Goal: Navigation & Orientation: Find specific page/section

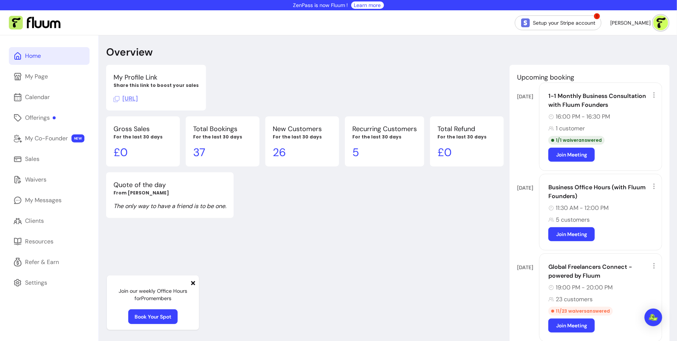
click at [138, 100] on span "[URL]" at bounding box center [126, 99] width 24 height 8
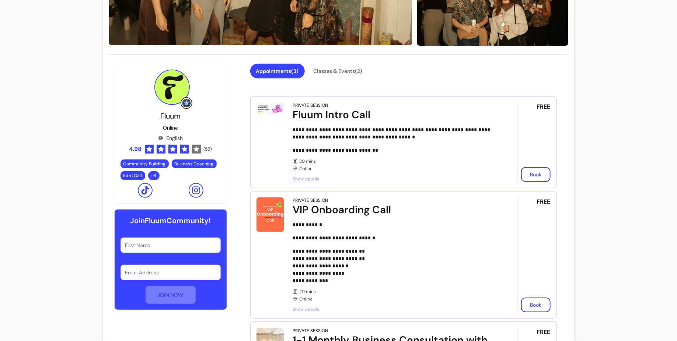
scroll to position [169, 0]
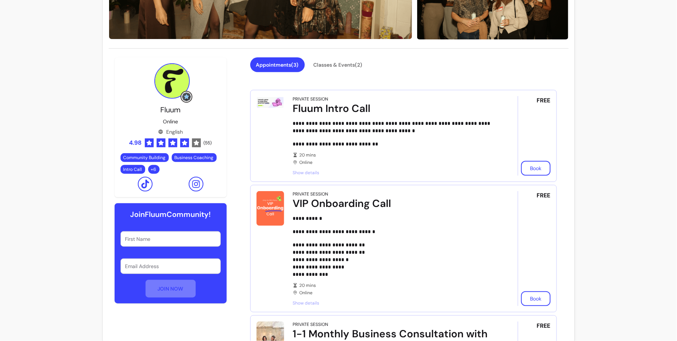
click at [133, 143] on span "4.98" at bounding box center [135, 143] width 13 height 9
click at [206, 142] on span "( 55 )" at bounding box center [208, 143] width 8 height 6
click at [138, 140] on span "4.98" at bounding box center [135, 143] width 13 height 9
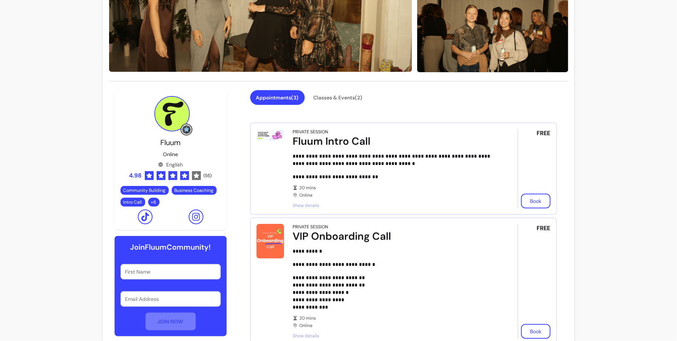
scroll to position [0, 0]
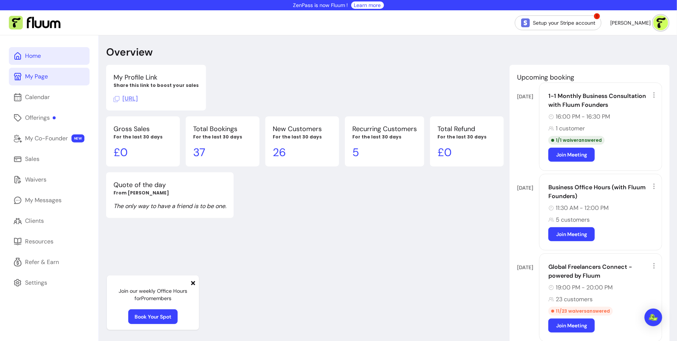
click at [41, 79] on div "My Page" at bounding box center [36, 76] width 23 height 9
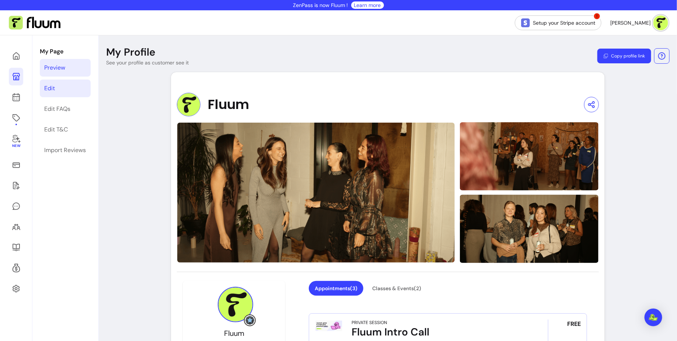
click at [50, 87] on div "Edit" at bounding box center [49, 88] width 11 height 9
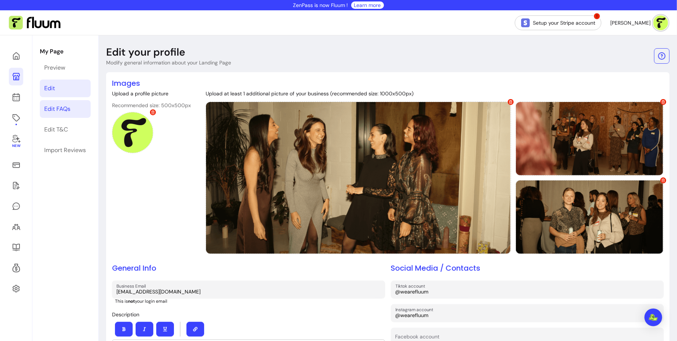
click at [67, 110] on div "Edit FAQs" at bounding box center [57, 109] width 26 height 9
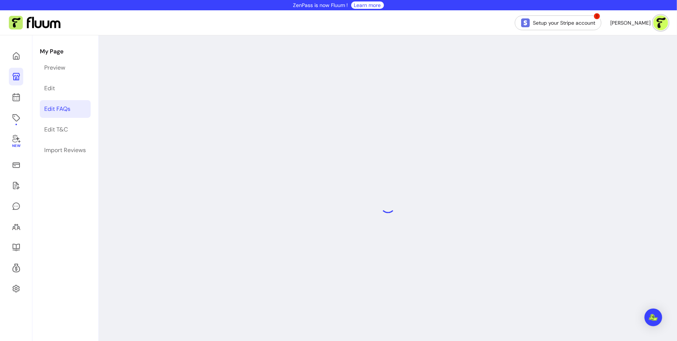
select select "*"
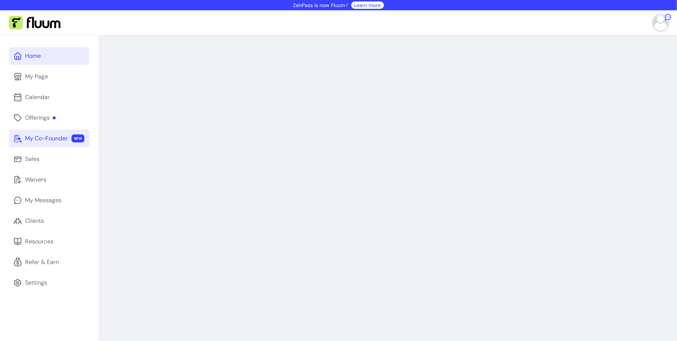
click at [52, 142] on div "My Co-Founder" at bounding box center [46, 138] width 43 height 9
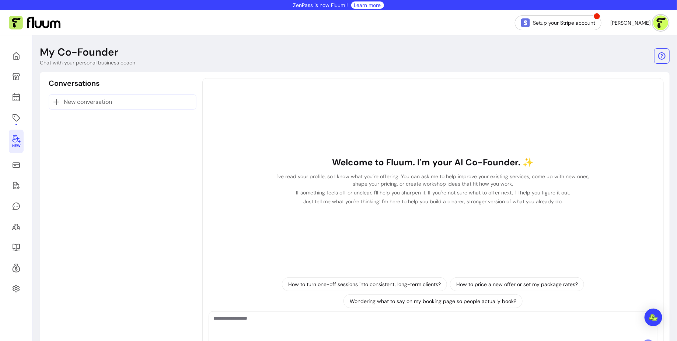
click at [314, 323] on textarea "Ask me anything..." at bounding box center [433, 326] width 440 height 22
type textarea "**********"
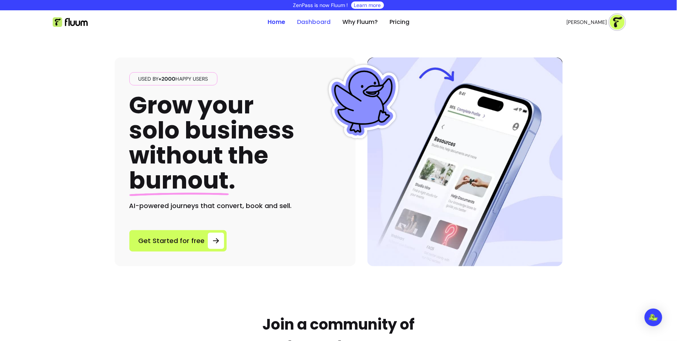
click at [312, 24] on link "Dashboard" at bounding box center [314, 22] width 34 height 9
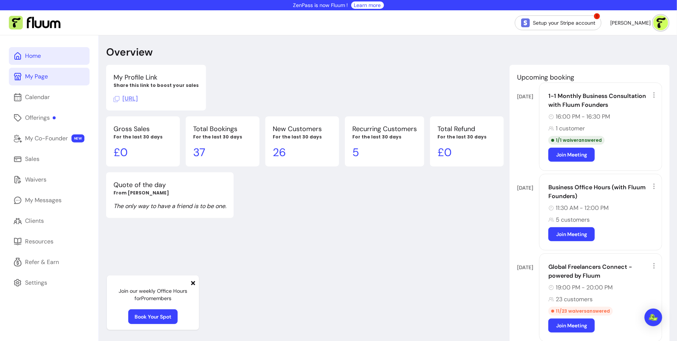
click at [63, 78] on link "My Page" at bounding box center [49, 77] width 81 height 18
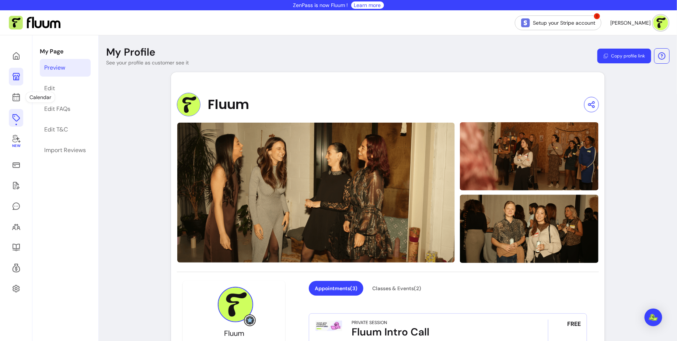
click at [17, 118] on icon at bounding box center [16, 118] width 9 height 9
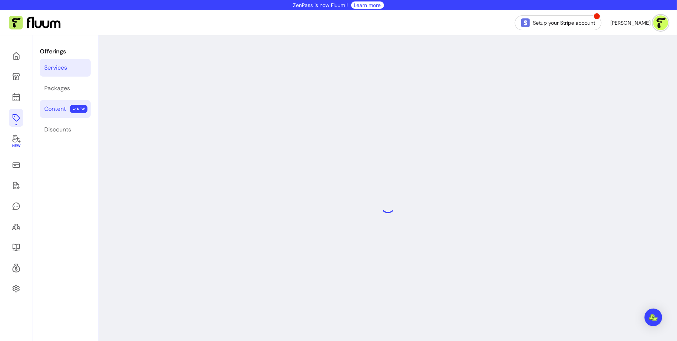
click at [60, 114] on link "Content NEW" at bounding box center [65, 109] width 51 height 18
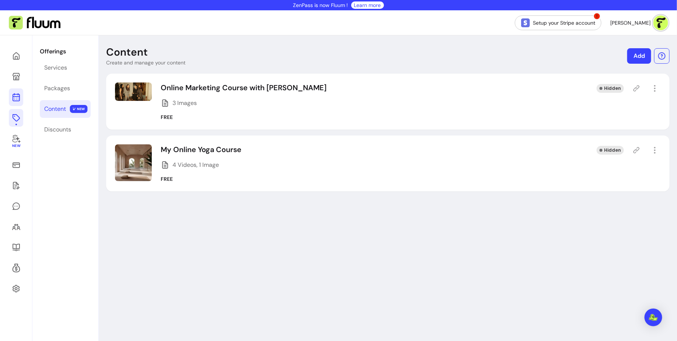
click at [14, 100] on icon at bounding box center [16, 67] width 125 height 105
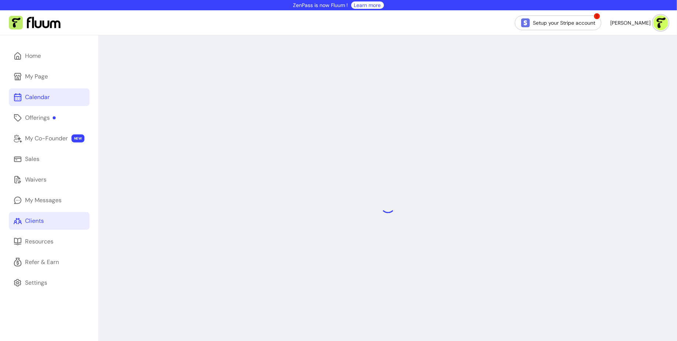
click at [59, 222] on link "Clients" at bounding box center [49, 221] width 81 height 18
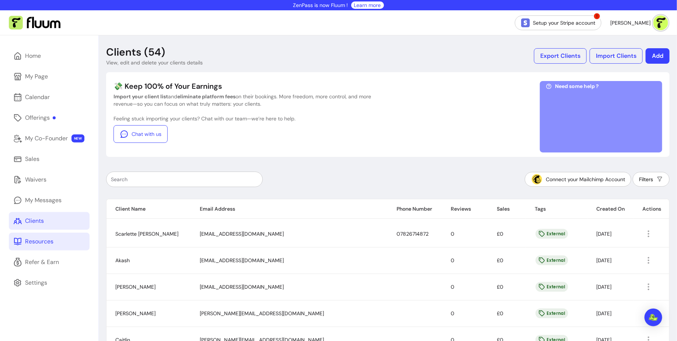
click at [57, 250] on link "Resources" at bounding box center [49, 242] width 81 height 18
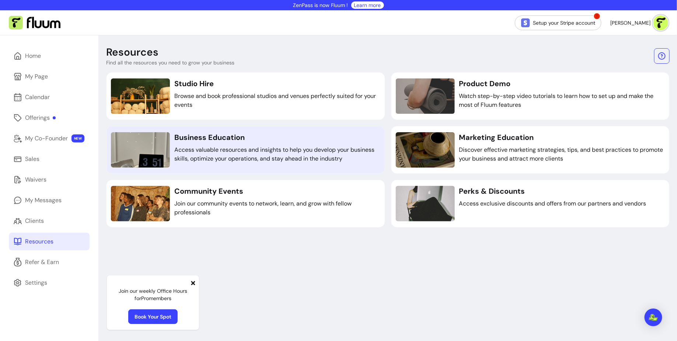
click at [228, 139] on h3 "Business Education" at bounding box center [277, 137] width 206 height 10
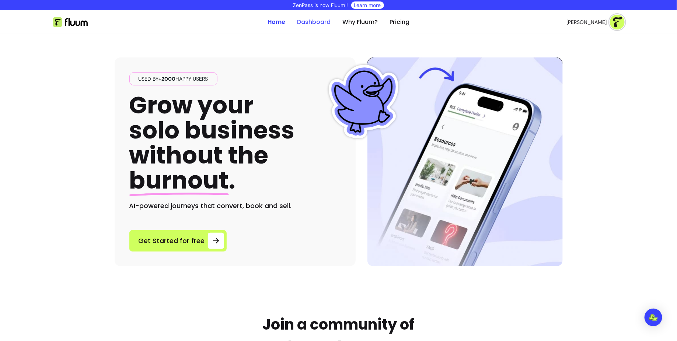
click at [317, 20] on link "Dashboard" at bounding box center [314, 22] width 34 height 9
click at [367, 21] on link "Why Fluum?" at bounding box center [360, 22] width 35 height 9
